Goal: Book appointment/travel/reservation

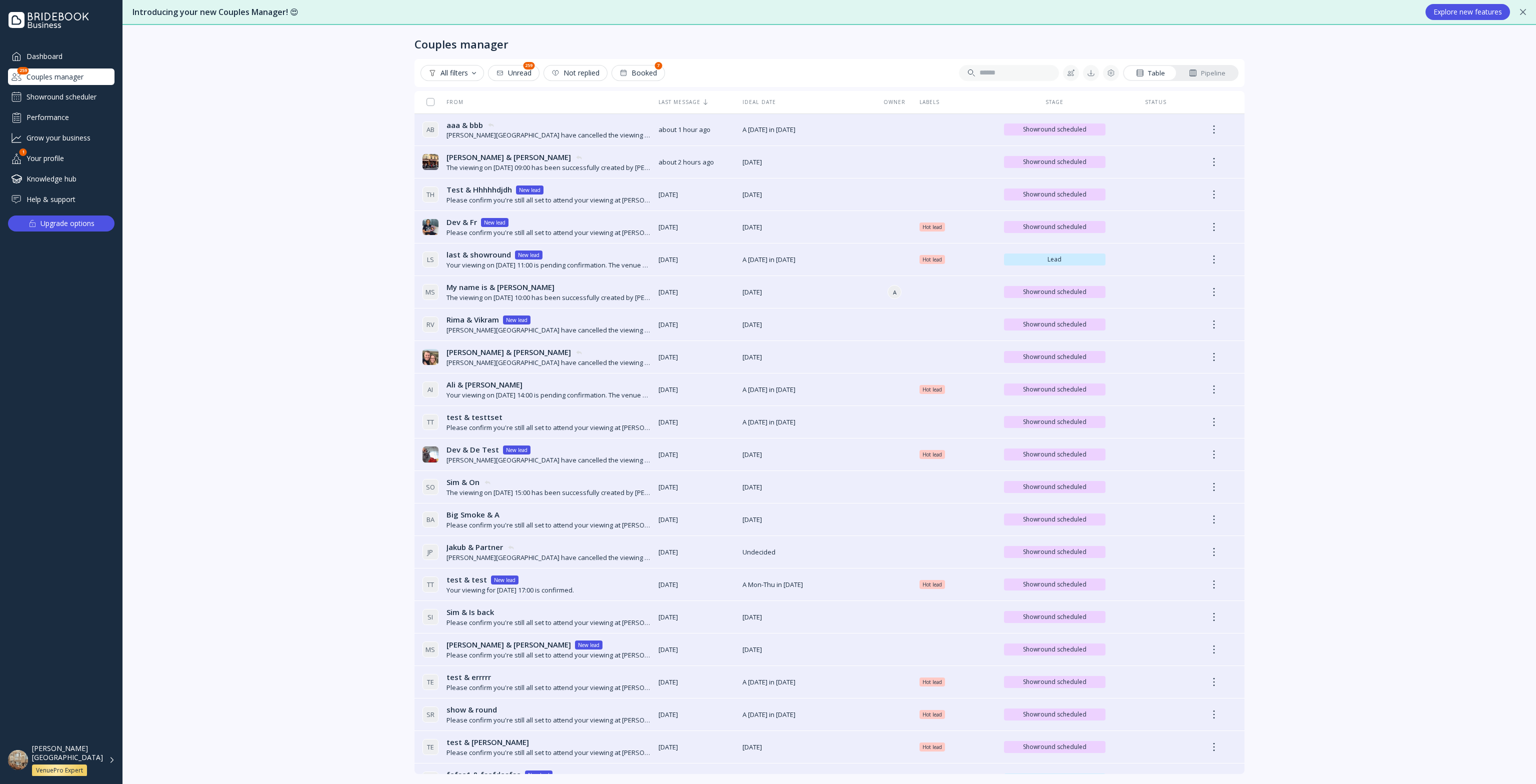
click at [81, 97] on div "Showround scheduler" at bounding box center [61, 97] width 107 height 16
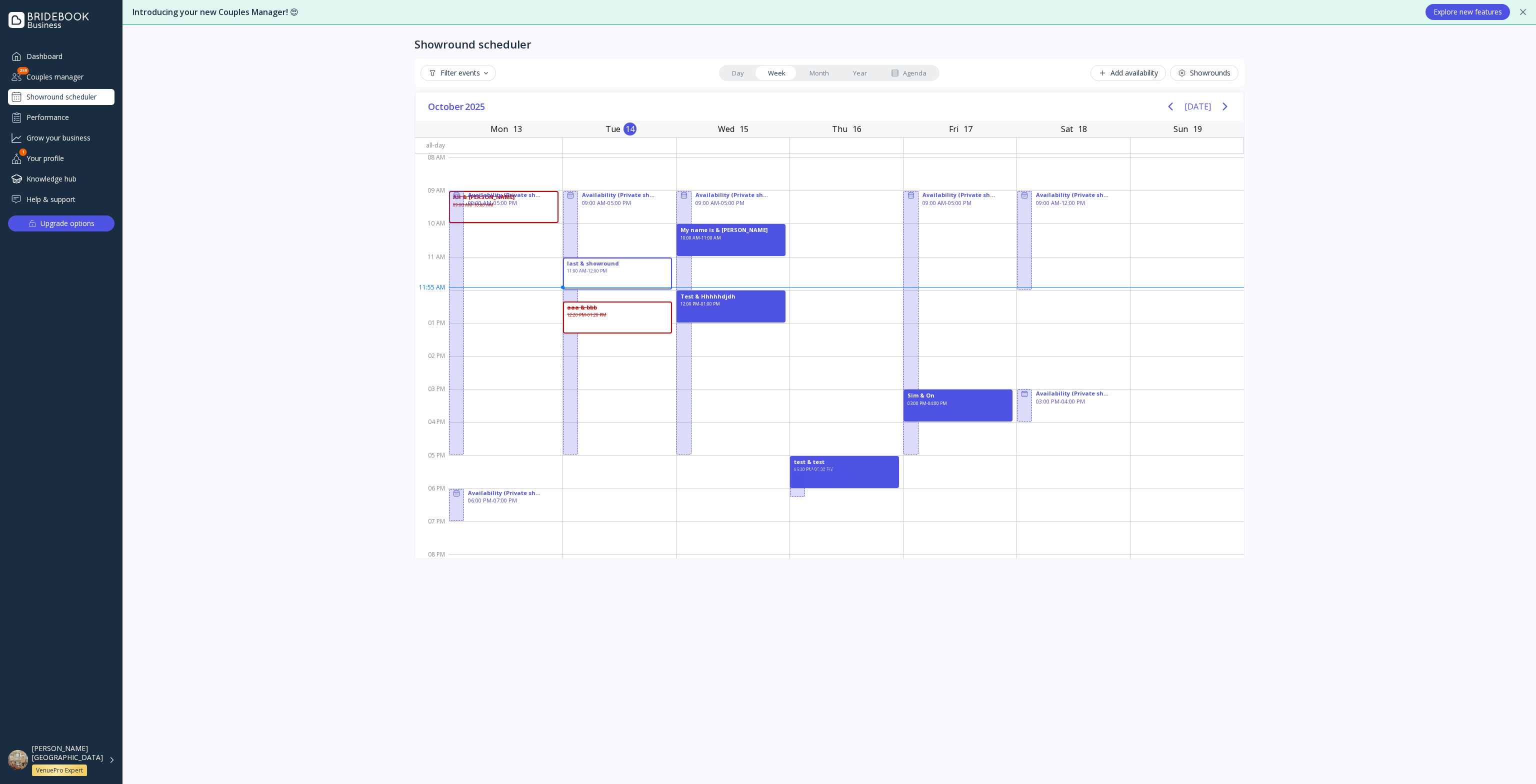
click at [105, 762] on div "[PERSON_NAME][GEOGRAPHIC_DATA] VenuePro Expert" at bounding box center [73, 760] width 83 height 33
click at [196, 662] on div "Venue • [PERSON_NAME][GEOGRAPHIC_DATA] • [GEOGRAPHIC_DATA]" at bounding box center [232, 671] width 139 height 18
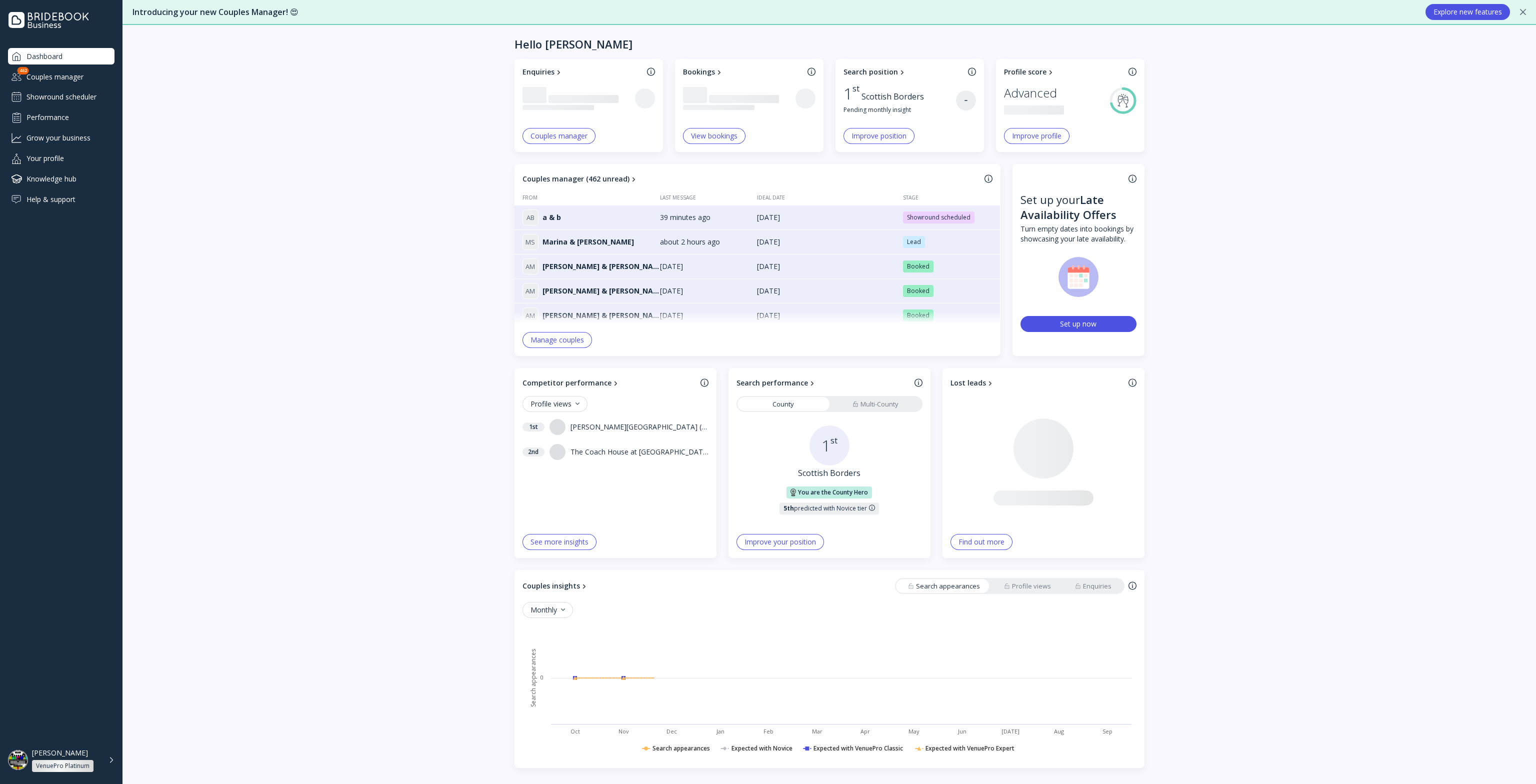
click at [71, 96] on div "Showround scheduler" at bounding box center [61, 97] width 107 height 16
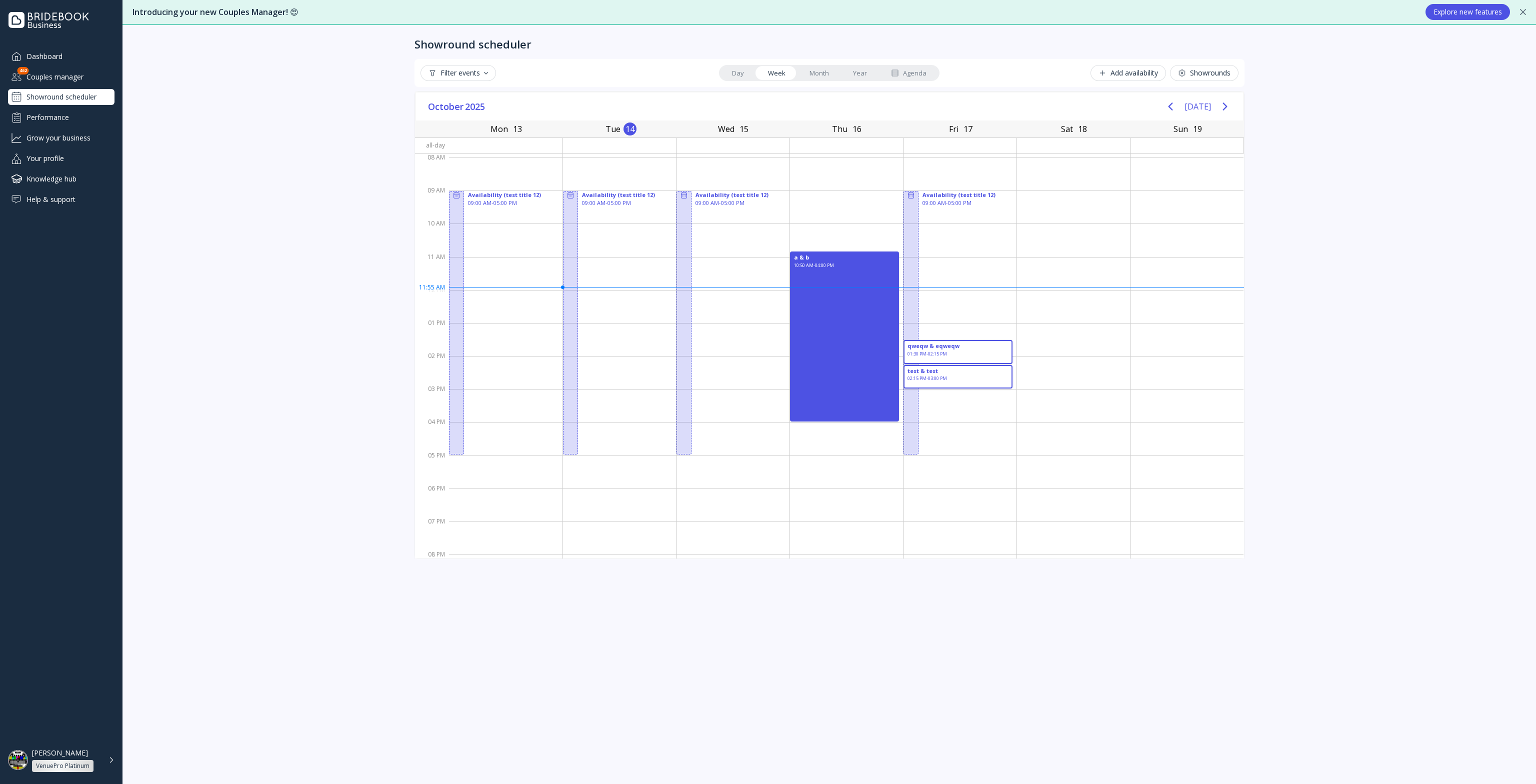
click at [1197, 67] on button "Showrounds" at bounding box center [1203, 73] width 68 height 16
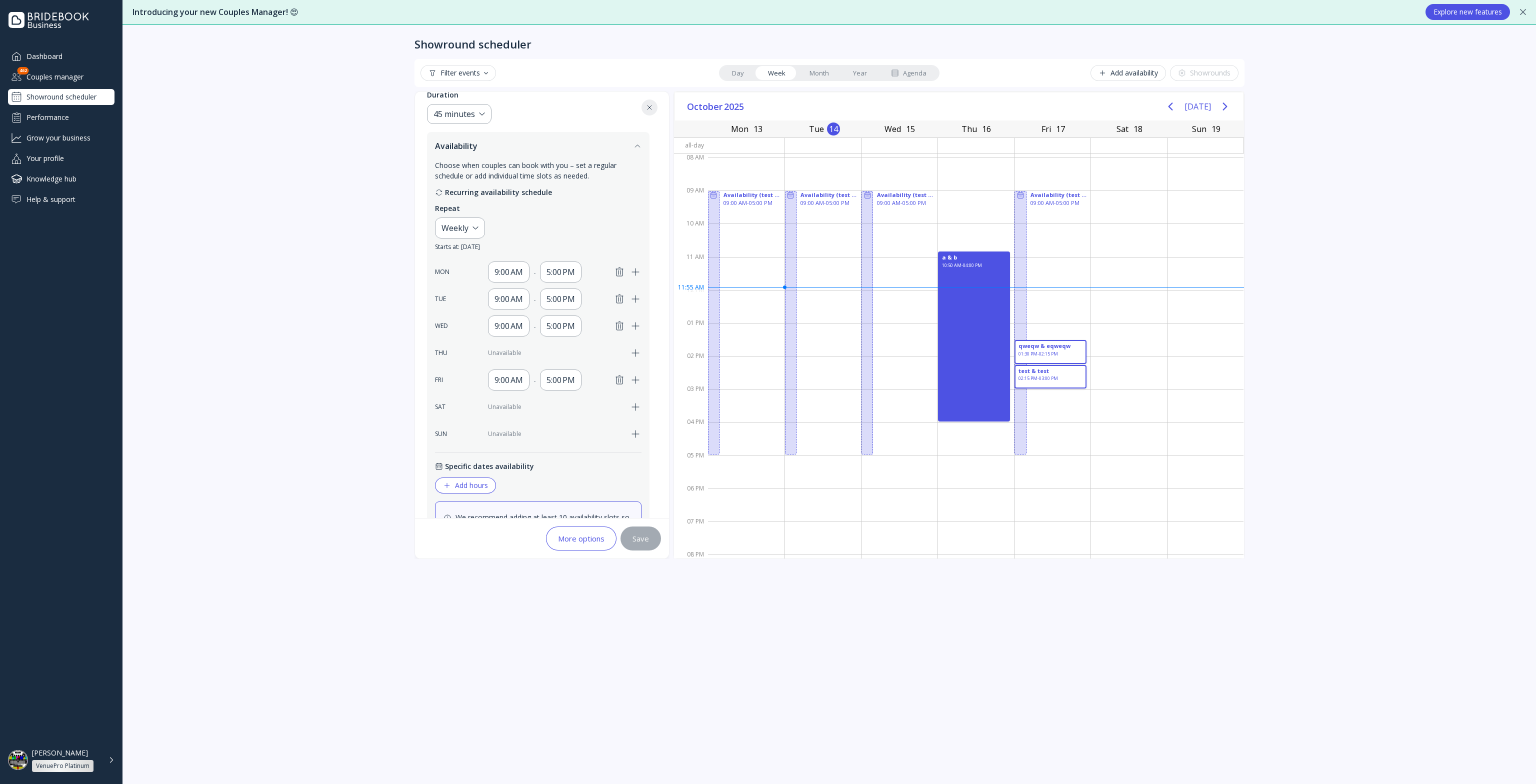
scroll to position [32, 0]
